Goal: Find specific page/section: Find specific page/section

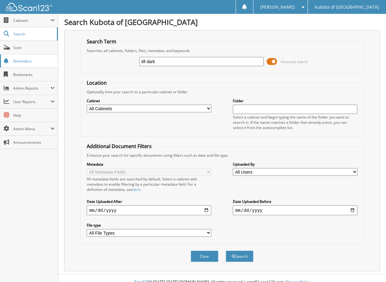
type input "till dark"
click at [226, 250] on button "Search" at bounding box center [240, 255] width 28 height 11
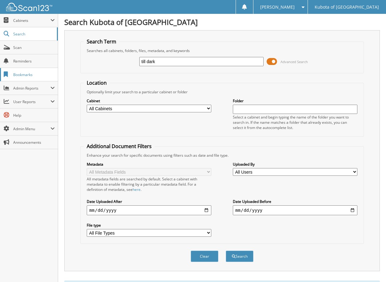
drag, startPoint x: 219, startPoint y: 65, endPoint x: 48, endPoint y: 72, distance: 171.4
type input "M"
type input "Mark Jacobs"
click at [226, 250] on button "Search" at bounding box center [240, 255] width 28 height 11
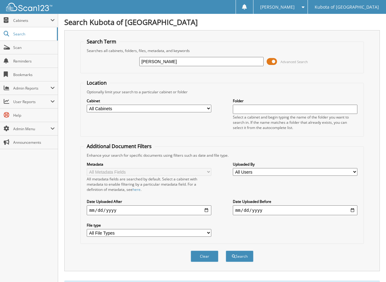
drag, startPoint x: 176, startPoint y: 60, endPoint x: 119, endPoint y: 63, distance: 57.0
click at [120, 63] on div "Mark Jacobs Advanced Search" at bounding box center [222, 61] width 276 height 17
type input "k8613"
click at [226, 250] on button "Search" at bounding box center [240, 255] width 28 height 11
click at [18, 20] on span "Cabinets" at bounding box center [31, 20] width 37 height 5
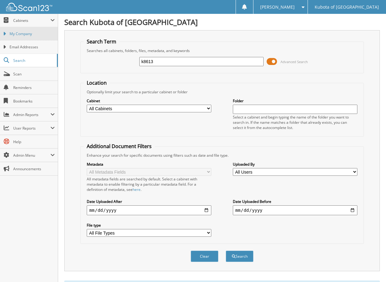
click at [17, 32] on span "My Company" at bounding box center [32, 34] width 45 height 6
